Goal: Navigation & Orientation: Find specific page/section

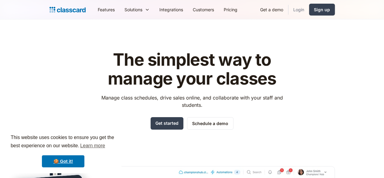
click at [309, 11] on link "Login" at bounding box center [298, 10] width 21 height 14
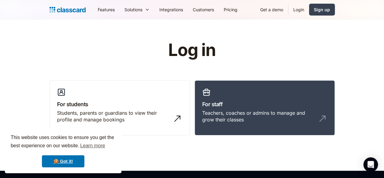
click at [309, 9] on link "Login" at bounding box center [298, 10] width 21 height 14
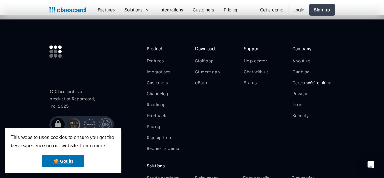
click at [309, 10] on link "Login" at bounding box center [298, 10] width 21 height 14
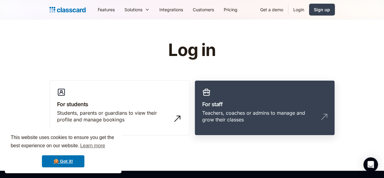
click at [298, 100] on h3 "For staff" at bounding box center [264, 104] width 125 height 8
